Goal: Information Seeking & Learning: Get advice/opinions

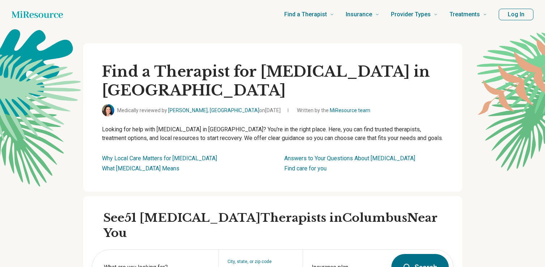
type input "********"
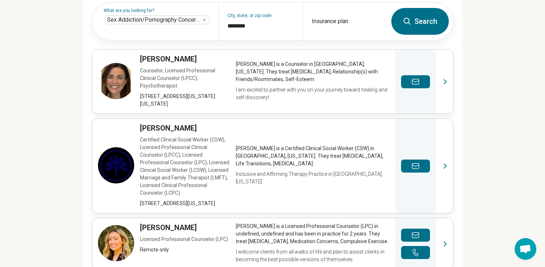
scroll to position [249, 0]
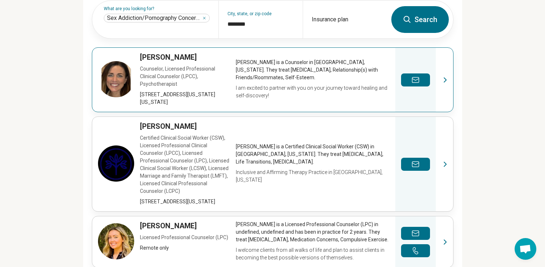
click at [172, 48] on link "View profile" at bounding box center [272, 80] width 361 height 64
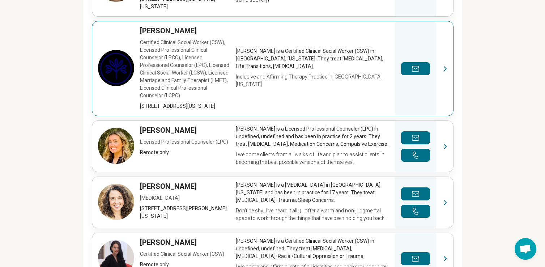
scroll to position [347, 0]
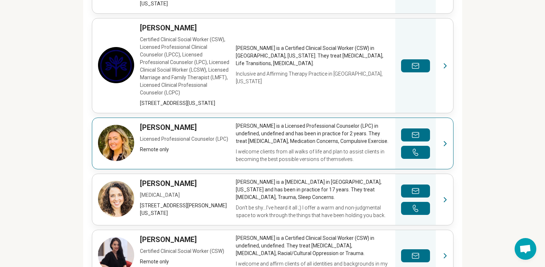
click at [173, 118] on link "View profile" at bounding box center [272, 143] width 361 height 51
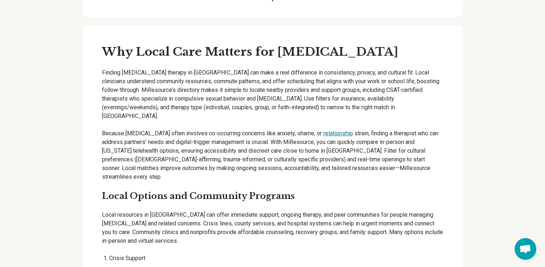
scroll to position [717, 0]
click at [374, 135] on p "Finding Sex Addiction therapy in Columbus can make a real difference in consist…" at bounding box center [272, 124] width 341 height 113
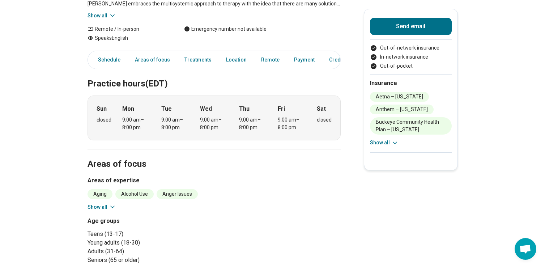
scroll to position [173, 0]
